Goal: Task Accomplishment & Management: Use online tool/utility

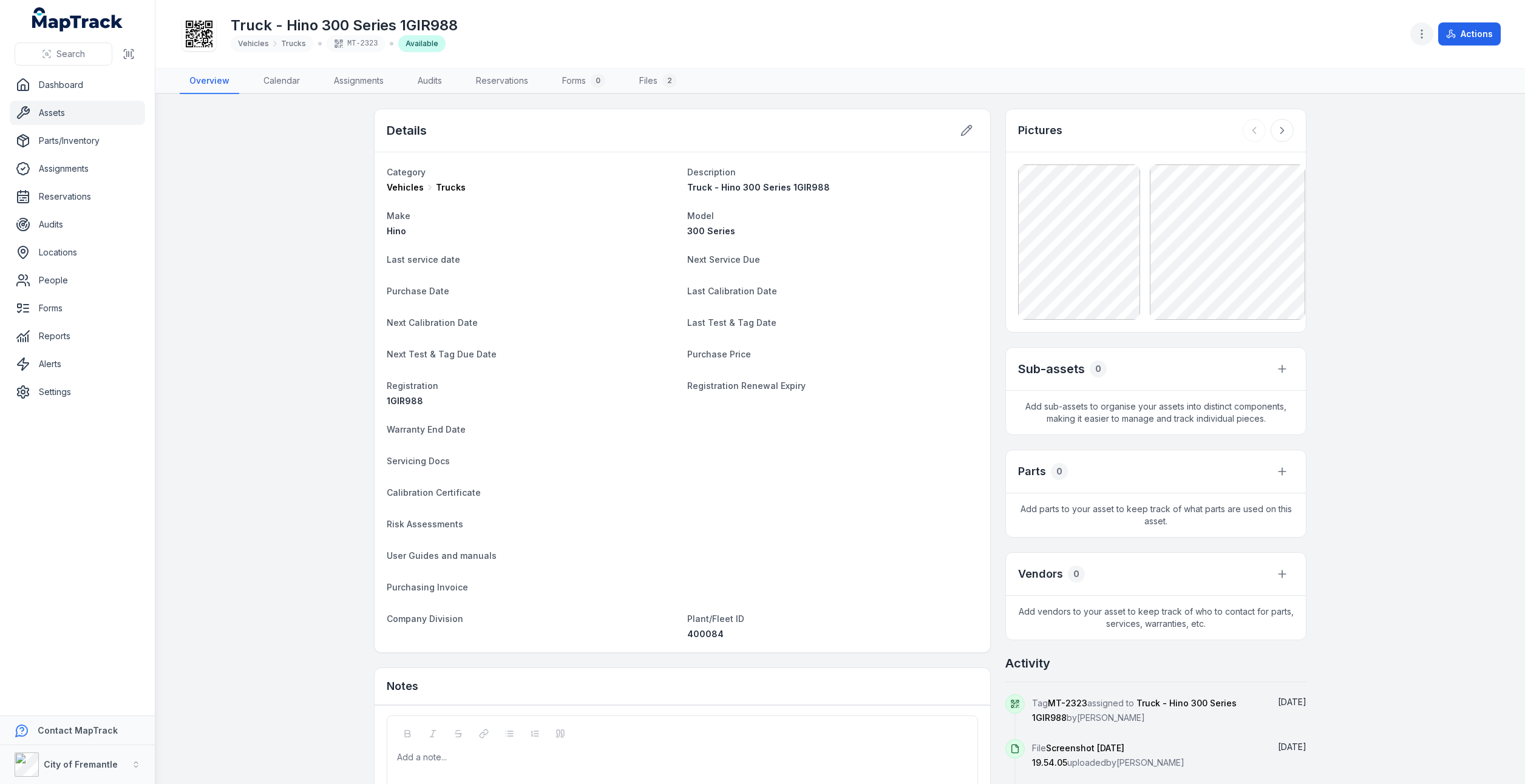
click at [1421, 38] on icon "button" at bounding box center [1421, 34] width 12 height 12
click at [1366, 331] on div "Toggle Navigation Truck - Hino 300 Series 1GIR988 Vehicles Trucks MT-2323 Avail…" at bounding box center [840, 392] width 1369 height 784
click at [54, 118] on link "Assets" at bounding box center [77, 112] width 135 height 24
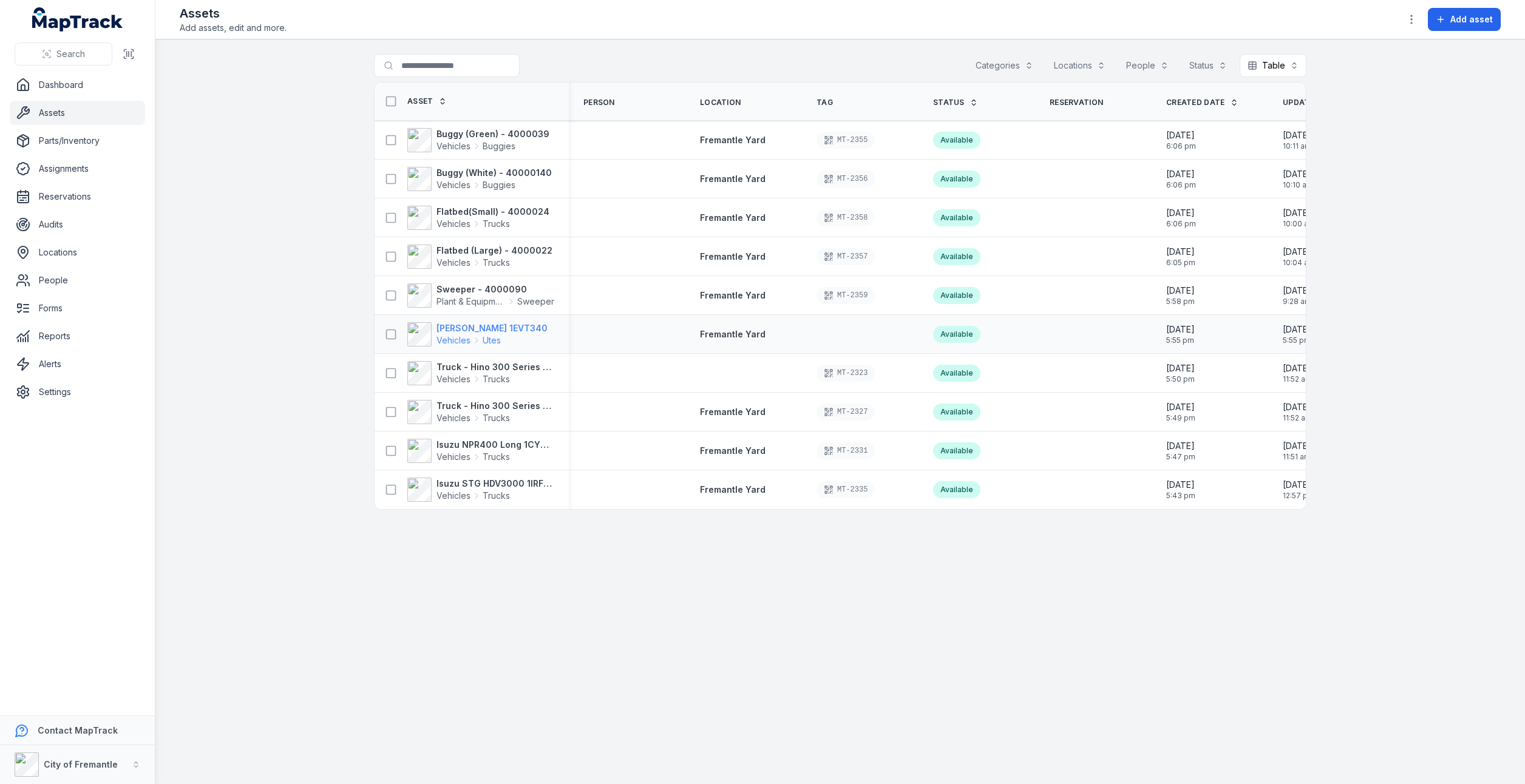
click at [487, 335] on span "Utes" at bounding box center [491, 341] width 19 height 12
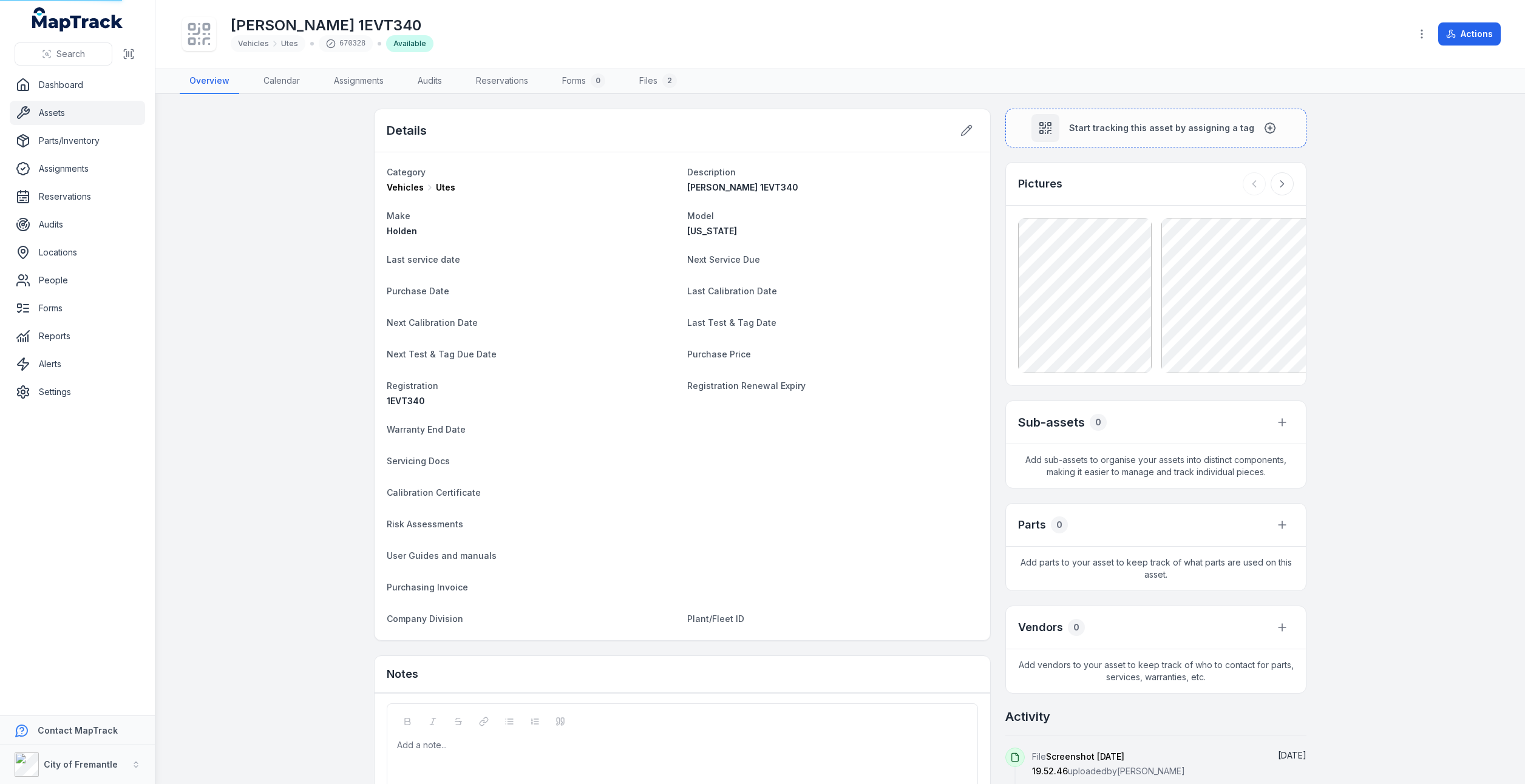
click at [487, 335] on dl "Category Vehicles Utes Description [PERSON_NAME] 1EVT340 Make Holden Model [US_…" at bounding box center [683, 396] width 591 height 464
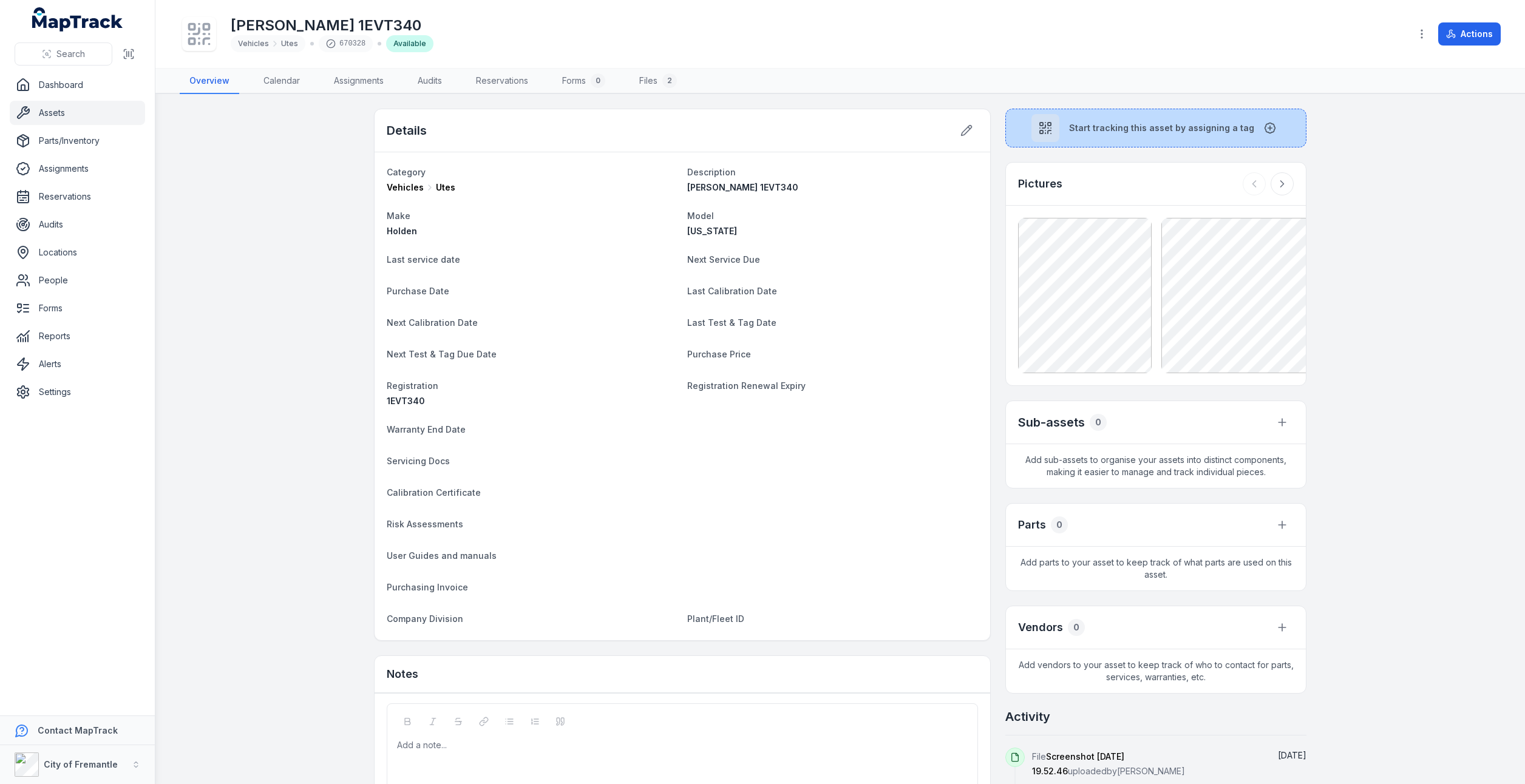
click at [1084, 134] on button "Start tracking this asset by assigning a tag" at bounding box center [1155, 128] width 301 height 39
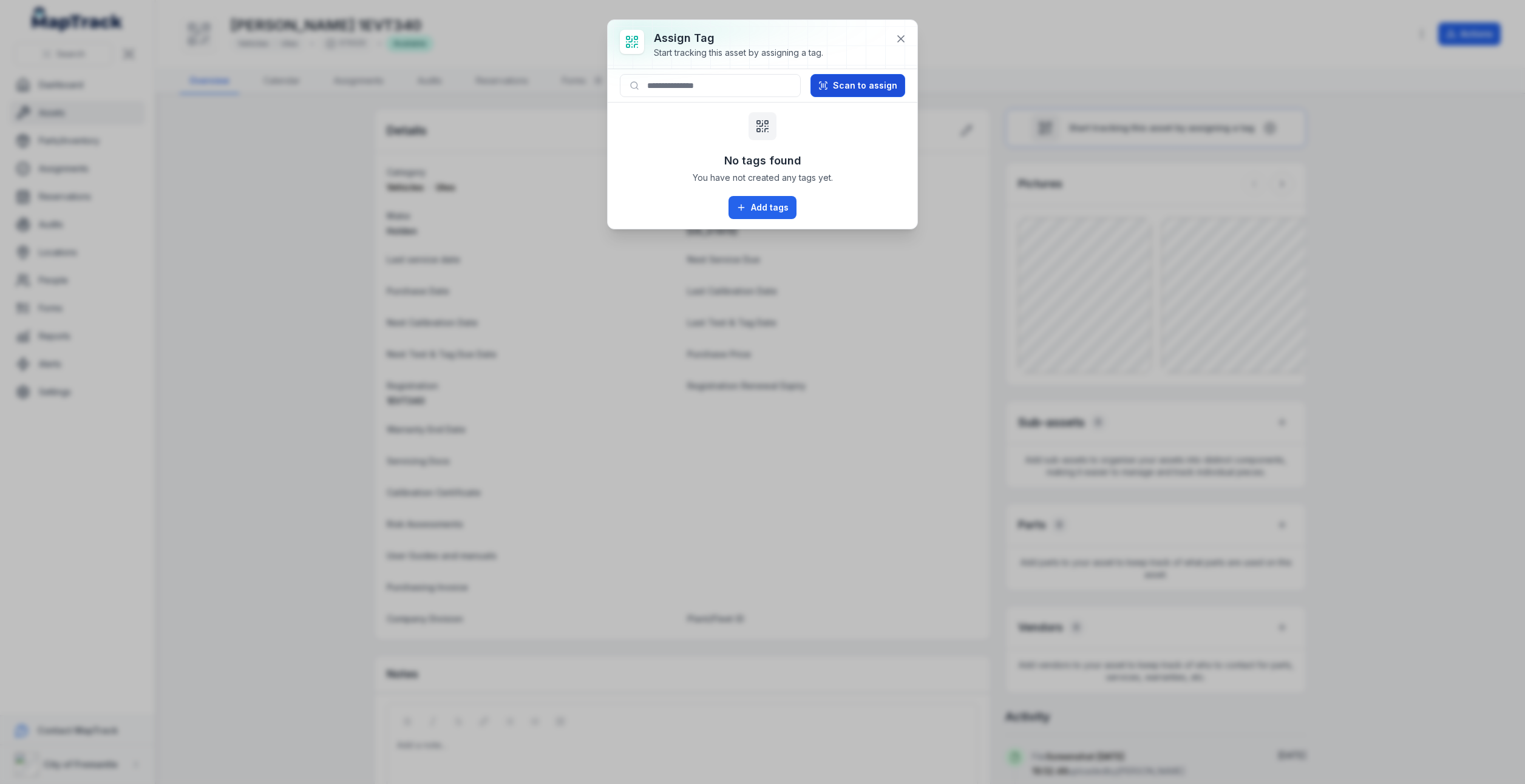
click at [892, 79] on button "Scan to assign" at bounding box center [858, 86] width 95 height 23
